Goal: Transaction & Acquisition: Obtain resource

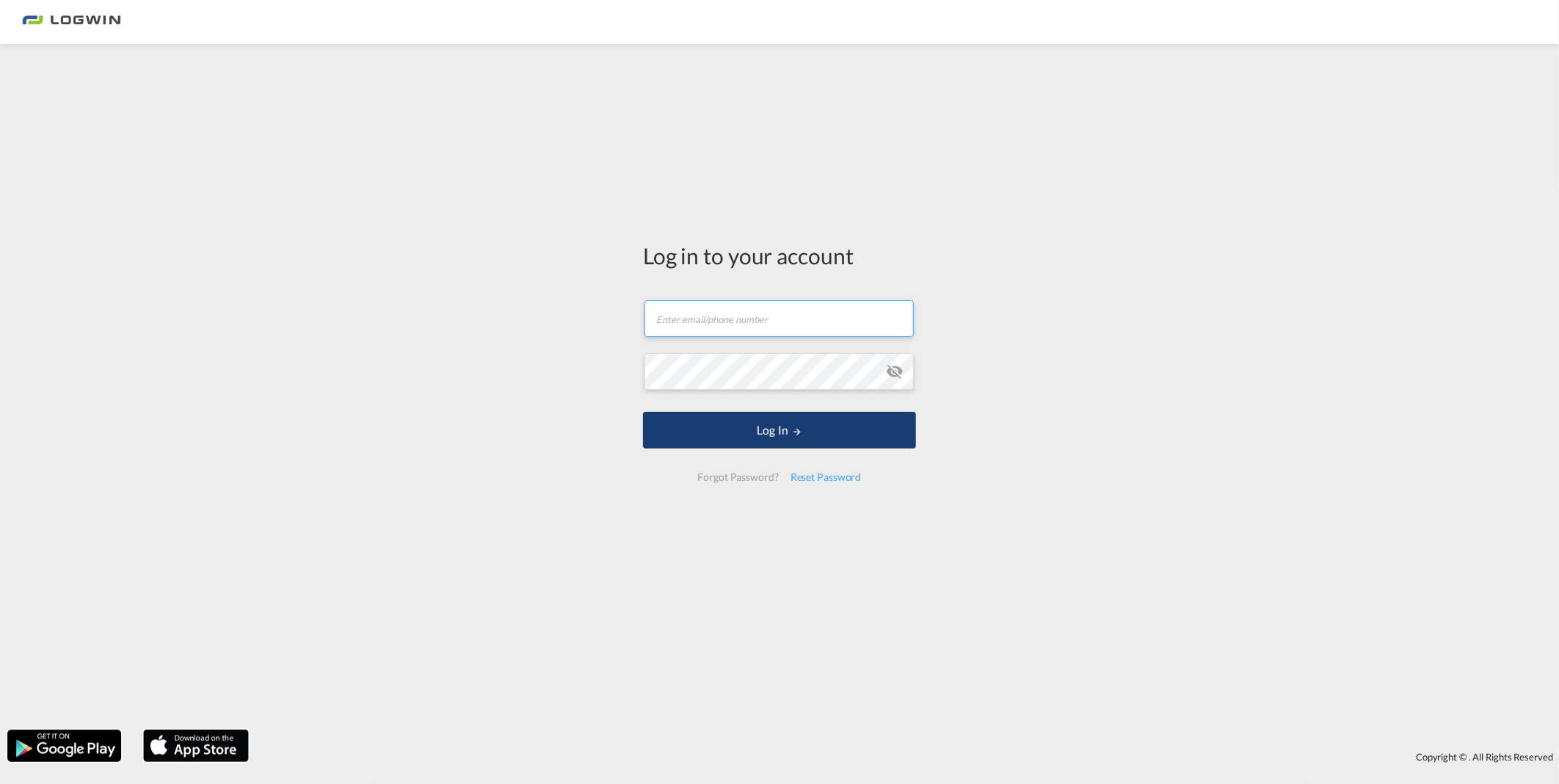
type input "[PERSON_NAME][EMAIL_ADDRESS][PERSON_NAME][DOMAIN_NAME]"
click at [773, 423] on button "Log In" at bounding box center [780, 430] width 273 height 37
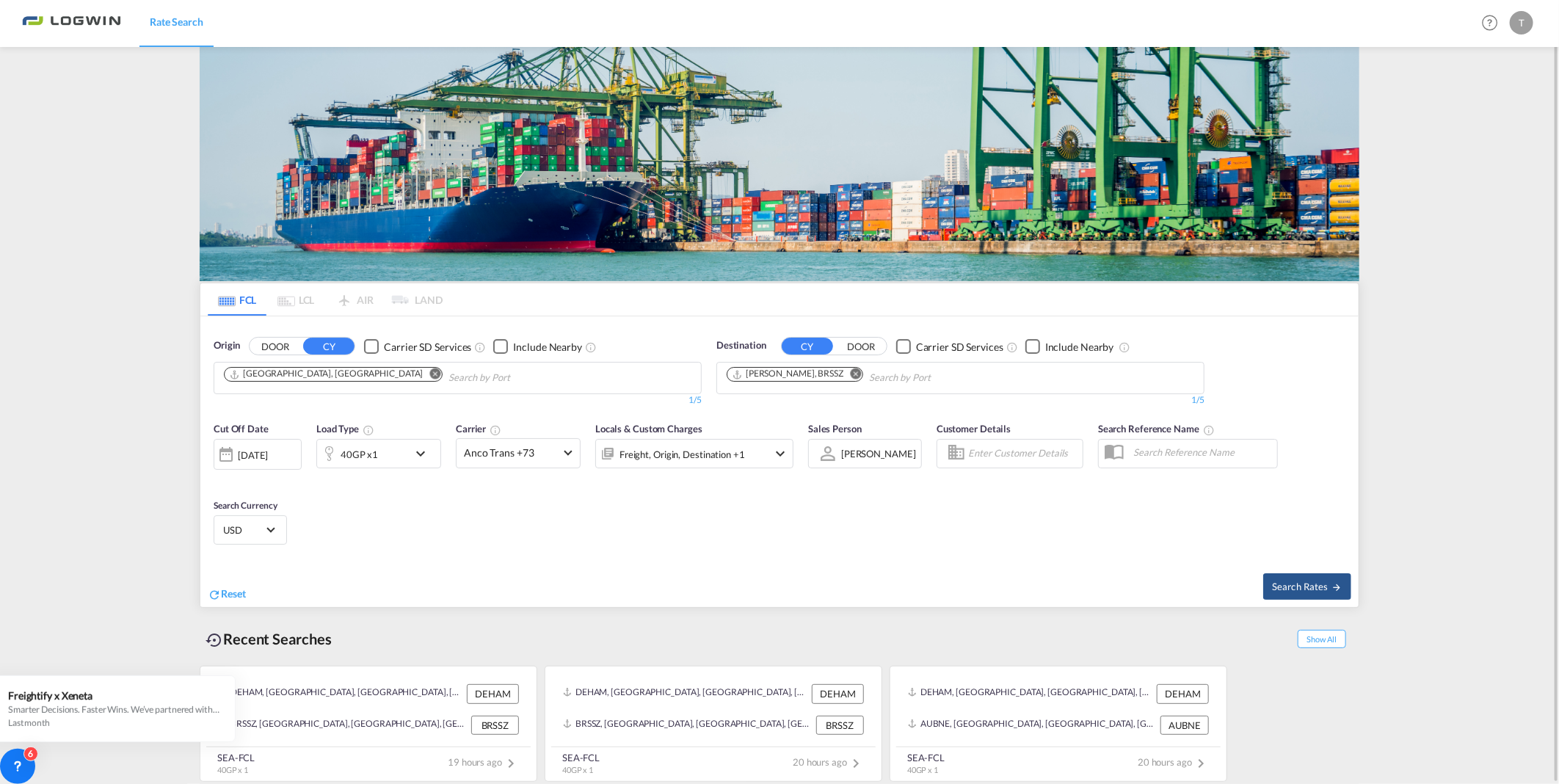
click at [850, 372] on md-icon "Remove" at bounding box center [855, 374] width 11 height 11
click at [837, 376] on input "Chips input." at bounding box center [796, 378] width 139 height 24
type input "[GEOGRAPHIC_DATA]"
click at [796, 411] on div "Semarang [GEOGRAPHIC_DATA] IDSRG" at bounding box center [840, 413] width 279 height 44
click at [1317, 587] on span "Search Rates" at bounding box center [1307, 586] width 70 height 11
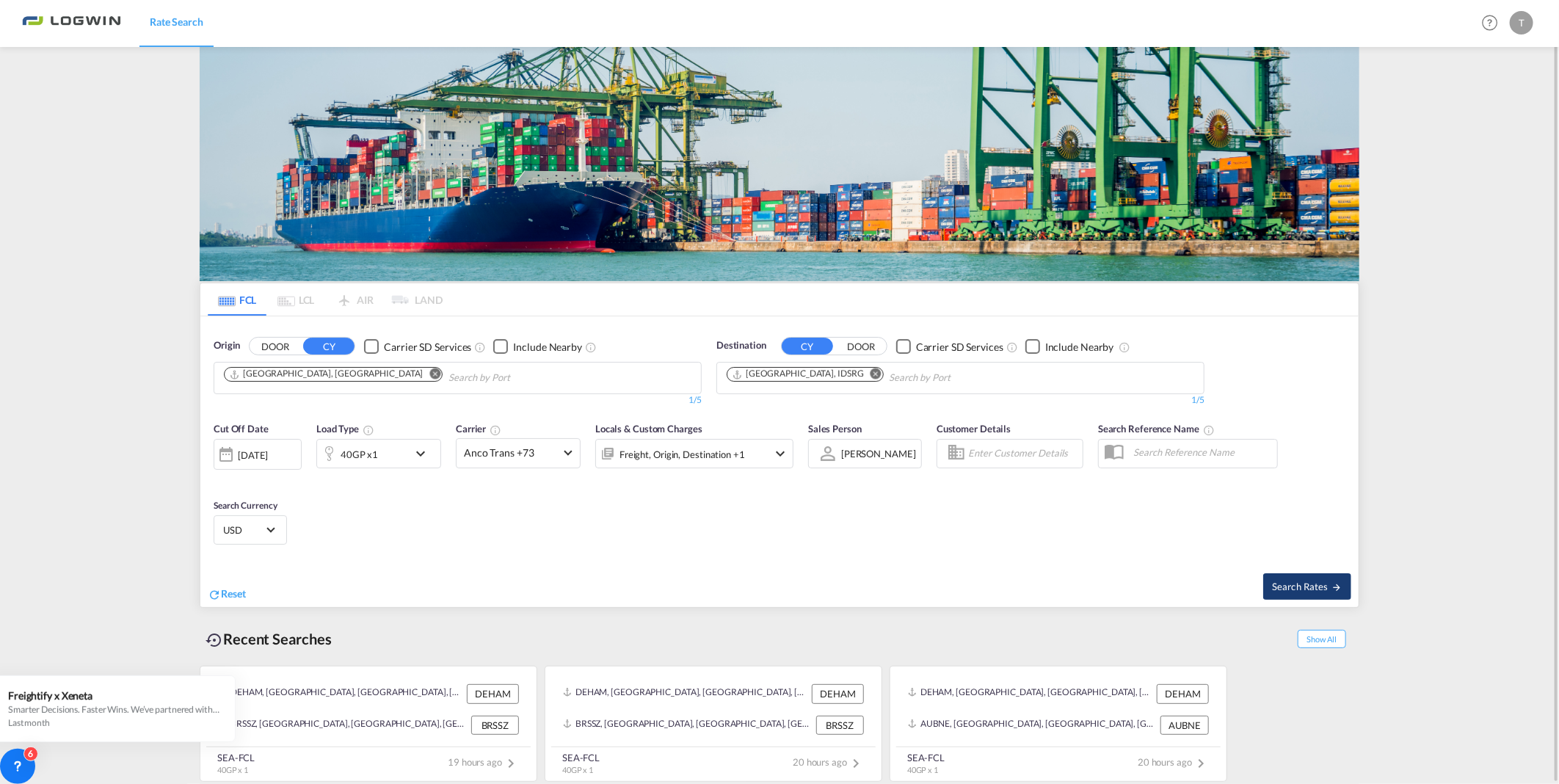
type input "DEHAM to IDSRG / [DATE]"
